Goal: Information Seeking & Learning: Check status

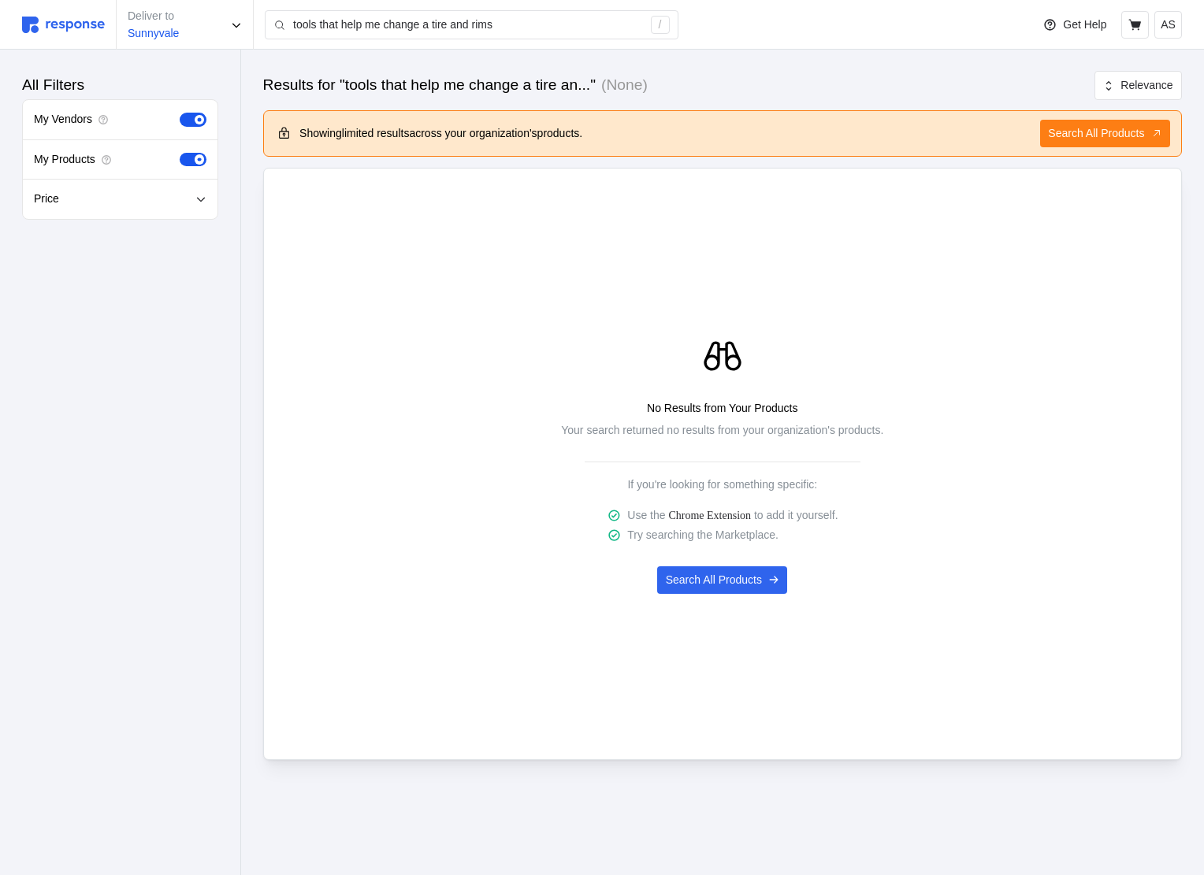
click at [65, 20] on img at bounding box center [63, 25] width 83 height 17
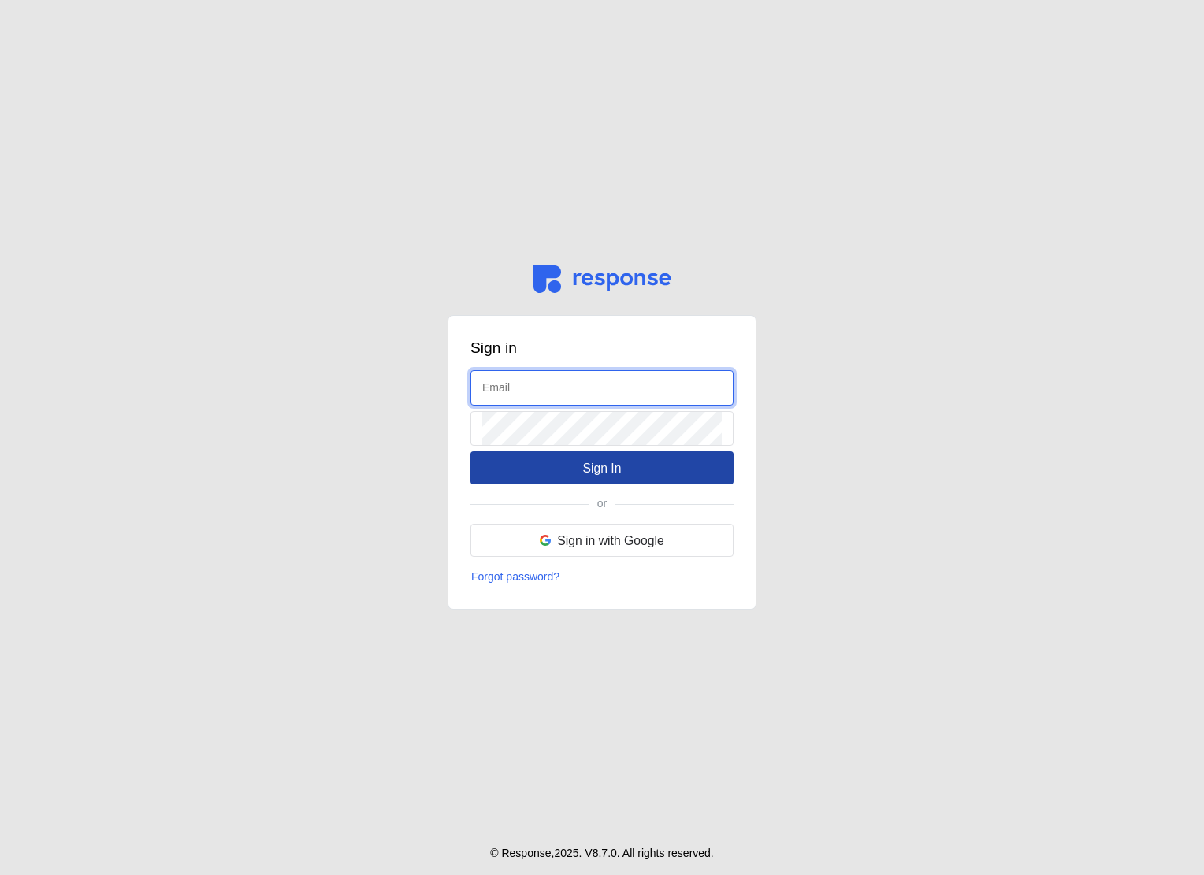
type input "[EMAIL_ADDRESS][DOMAIN_NAME]"
click at [533, 459] on button "Sign In" at bounding box center [601, 468] width 263 height 33
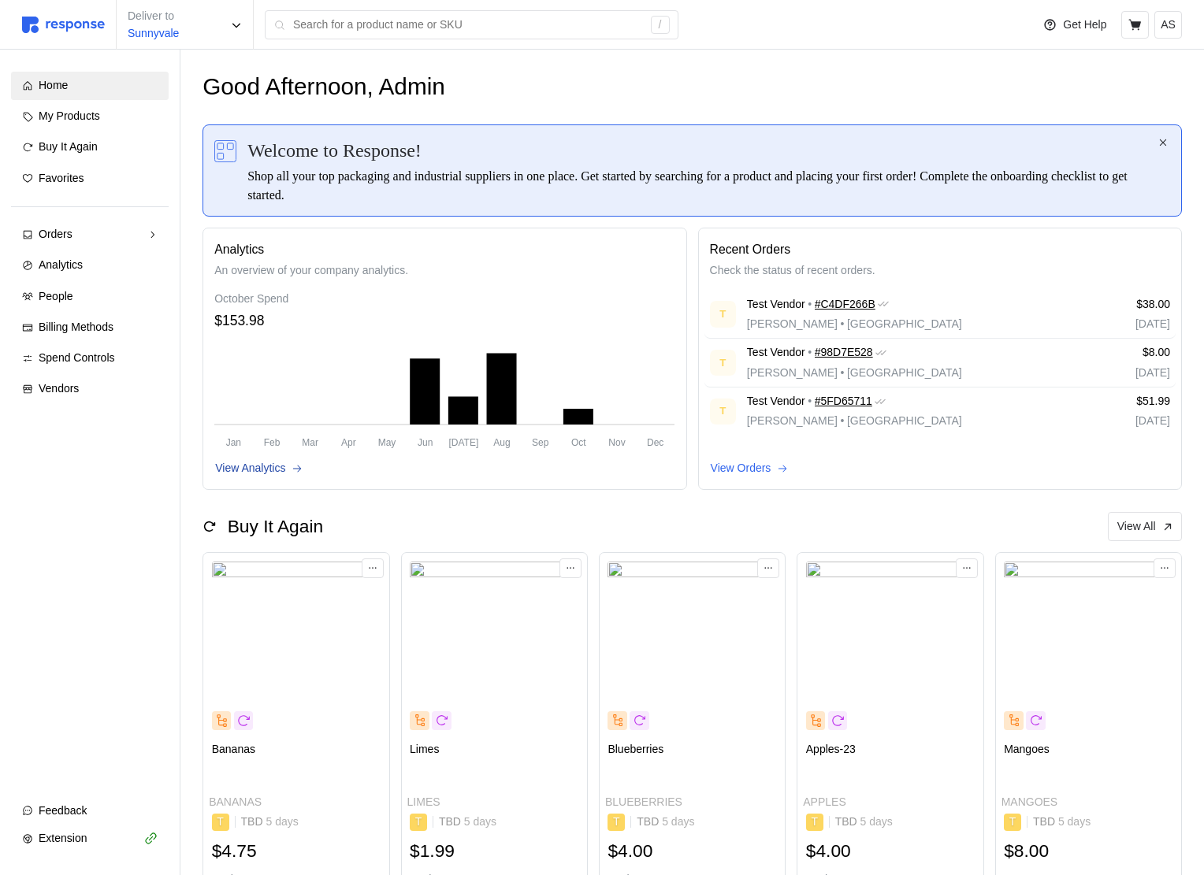
click at [243, 470] on p "View Analytics" at bounding box center [250, 468] width 70 height 17
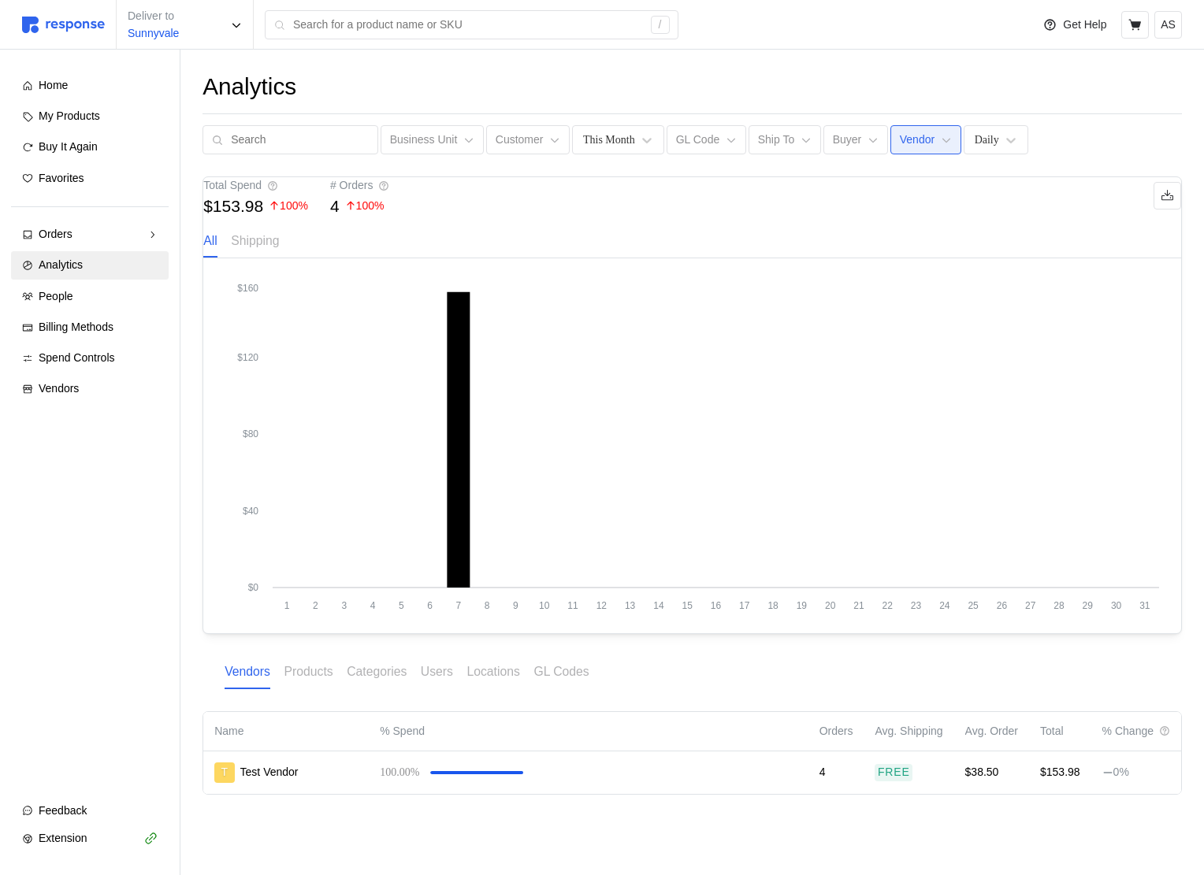
click at [890, 142] on button "Vendor" at bounding box center [925, 140] width 70 height 30
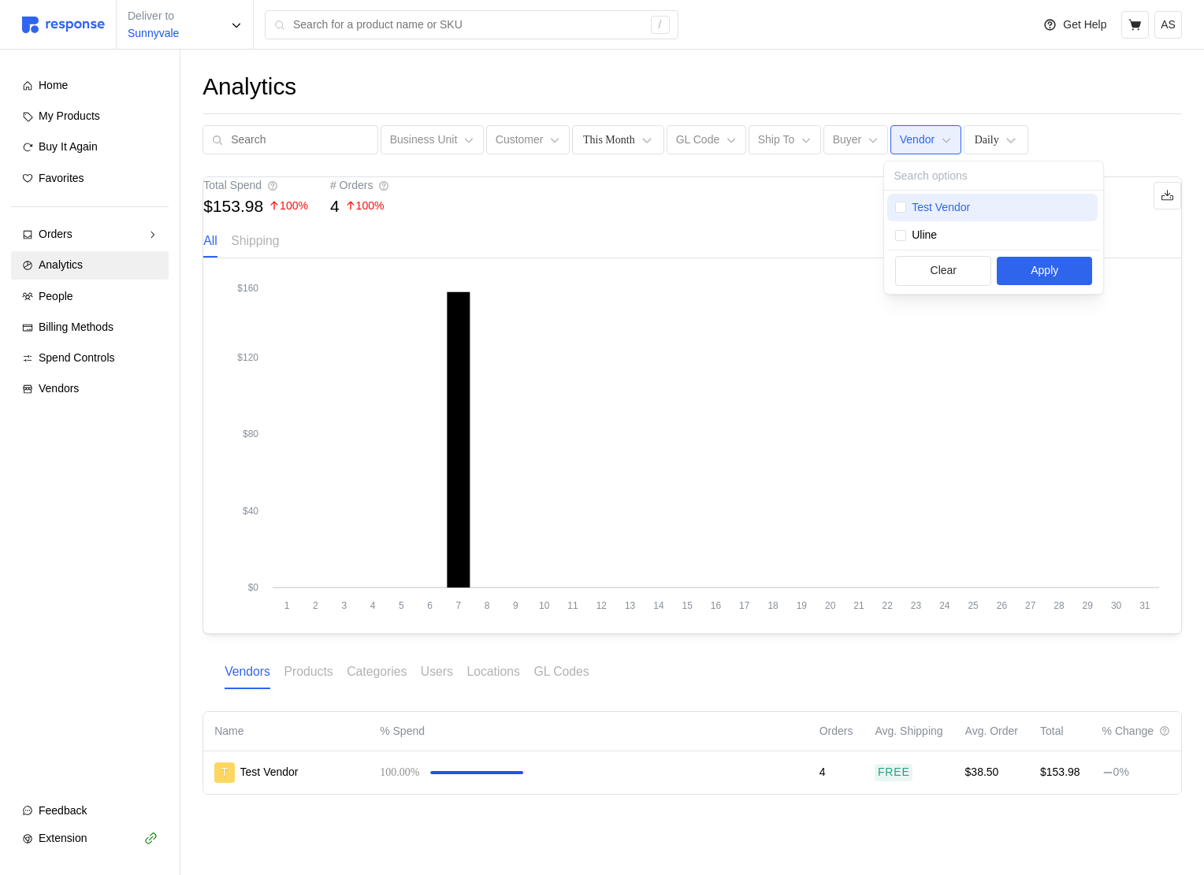
click at [927, 212] on p "Test Vendor" at bounding box center [941, 207] width 58 height 17
click at [925, 242] on p "Uline" at bounding box center [924, 235] width 25 height 17
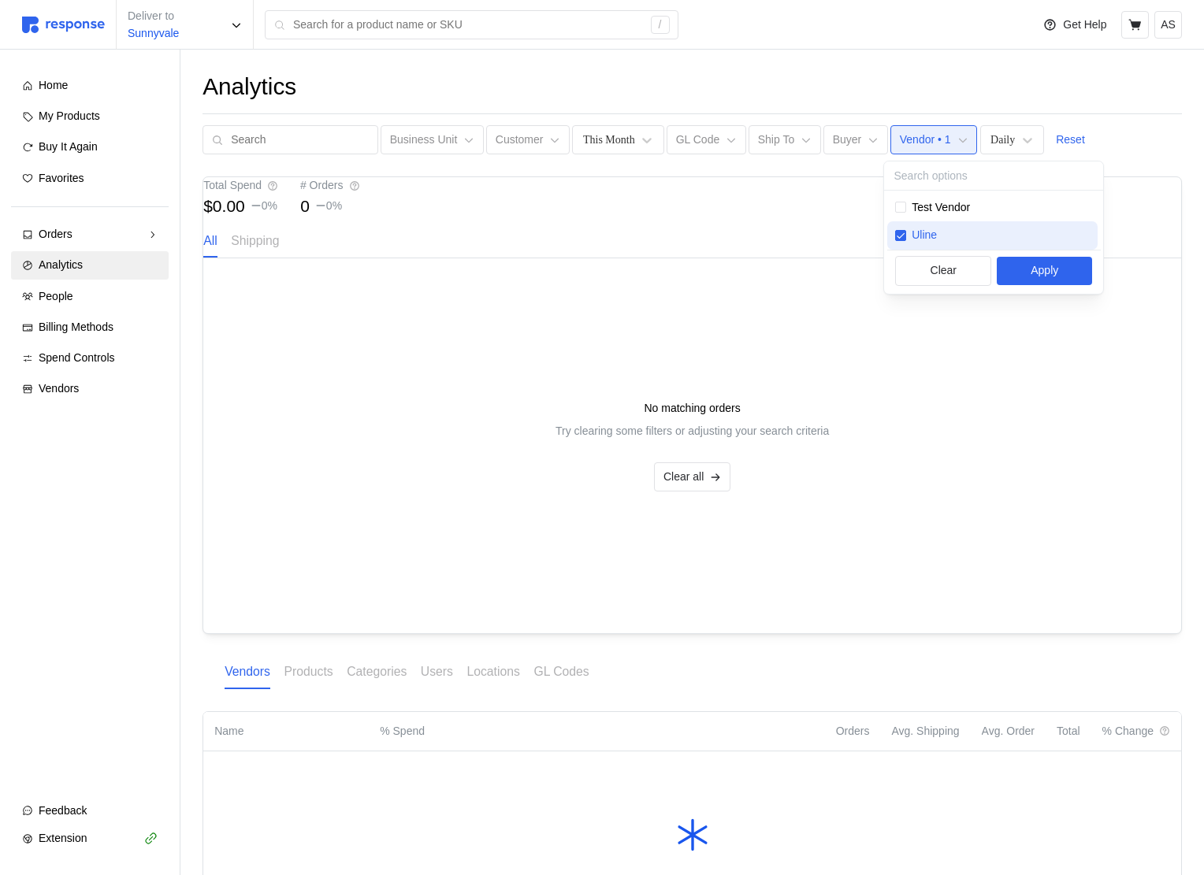
click at [925, 242] on p "Uline" at bounding box center [924, 235] width 25 height 17
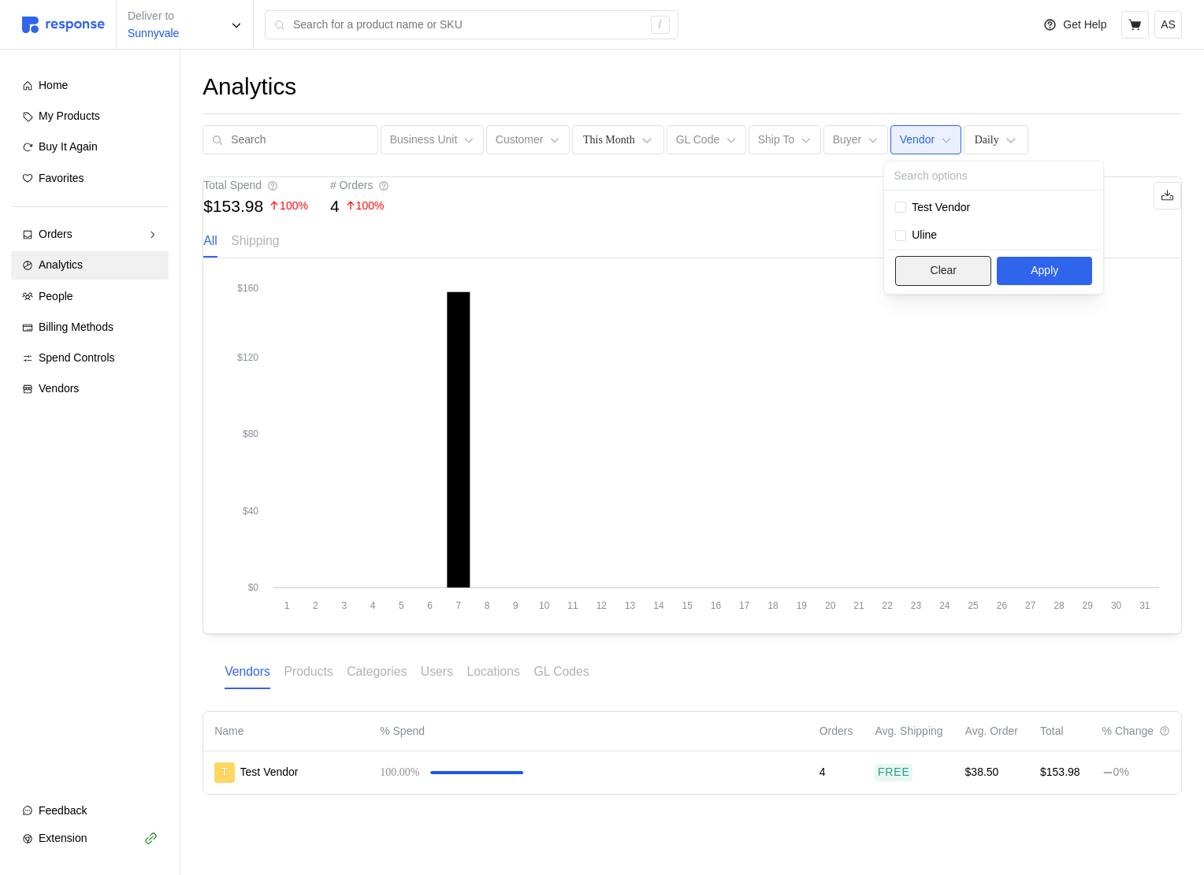
click at [938, 279] on p "Clear" at bounding box center [944, 270] width 26 height 17
